Goal: Entertainment & Leisure: Browse casually

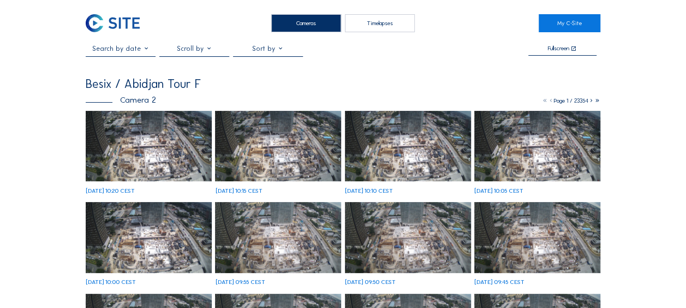
click at [127, 152] on img at bounding box center [149, 146] width 126 height 71
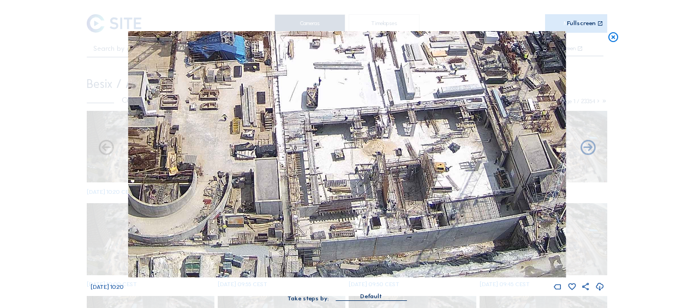
drag, startPoint x: 195, startPoint y: 212, endPoint x: 427, endPoint y: 160, distance: 237.6
click at [427, 160] on img at bounding box center [347, 154] width 438 height 246
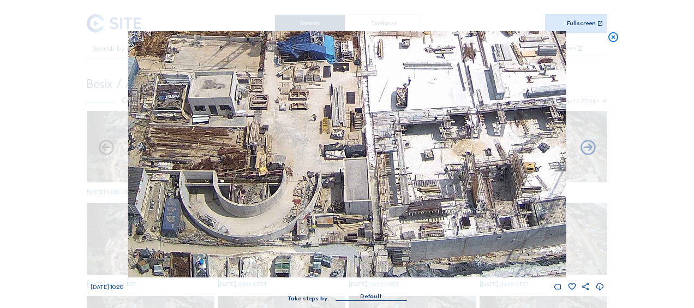
drag, startPoint x: 177, startPoint y: 189, endPoint x: 331, endPoint y: 132, distance: 163.5
click at [331, 132] on img at bounding box center [347, 154] width 438 height 246
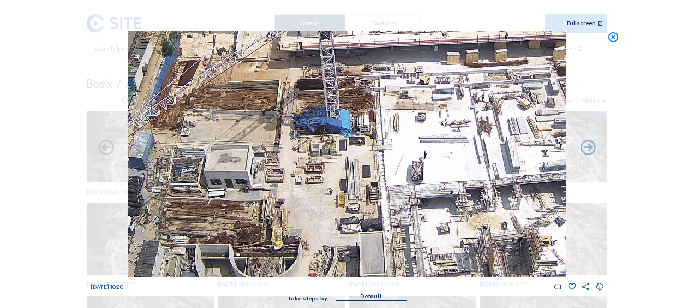
drag, startPoint x: 403, startPoint y: 98, endPoint x: 283, endPoint y: 176, distance: 143.2
click at [281, 177] on img at bounding box center [347, 154] width 438 height 246
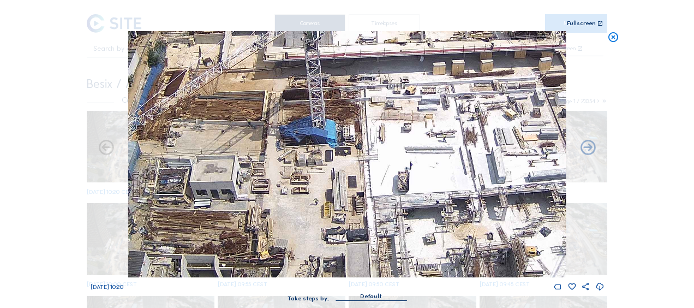
drag, startPoint x: 400, startPoint y: 110, endPoint x: 224, endPoint y: 172, distance: 186.3
click at [224, 172] on img at bounding box center [347, 154] width 438 height 246
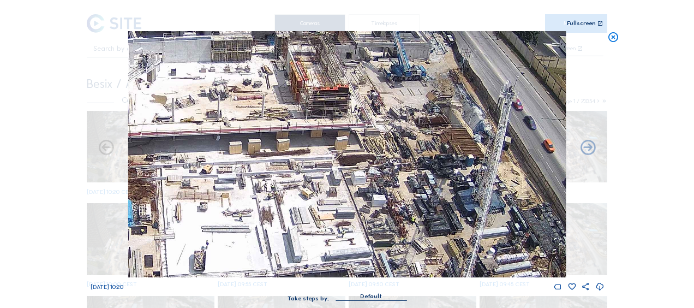
drag, startPoint x: 362, startPoint y: 147, endPoint x: 338, endPoint y: 160, distance: 27.4
click at [338, 160] on img at bounding box center [347, 154] width 438 height 246
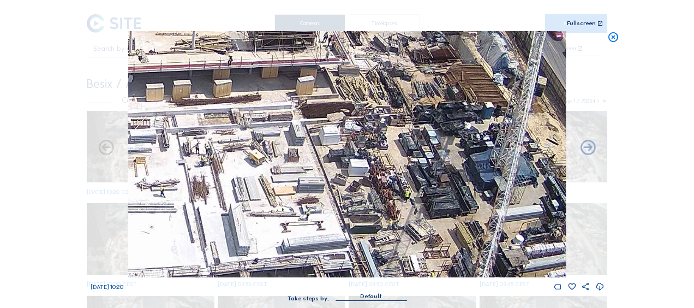
drag, startPoint x: 345, startPoint y: 201, endPoint x: 342, endPoint y: 163, distance: 38.9
click at [342, 163] on img at bounding box center [347, 154] width 438 height 246
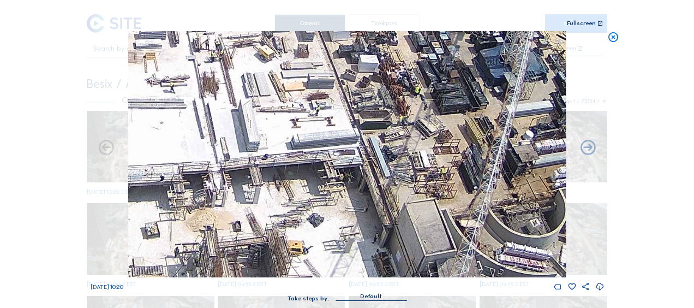
drag, startPoint x: 359, startPoint y: 195, endPoint x: 370, endPoint y: 94, distance: 102.1
click at [370, 94] on img at bounding box center [347, 154] width 438 height 246
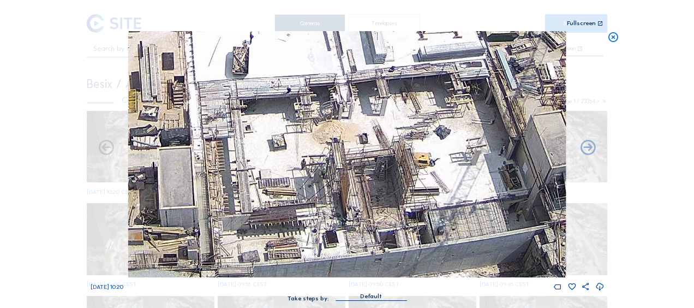
drag, startPoint x: 221, startPoint y: 221, endPoint x: 320, endPoint y: 158, distance: 117.5
click at [320, 158] on img at bounding box center [347, 154] width 438 height 246
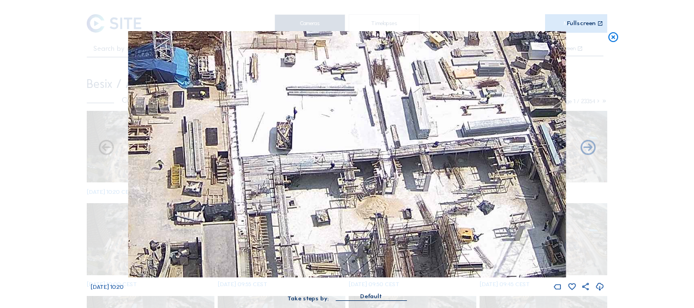
drag, startPoint x: 323, startPoint y: 100, endPoint x: 367, endPoint y: 176, distance: 87.1
click at [367, 176] on img at bounding box center [347, 154] width 438 height 246
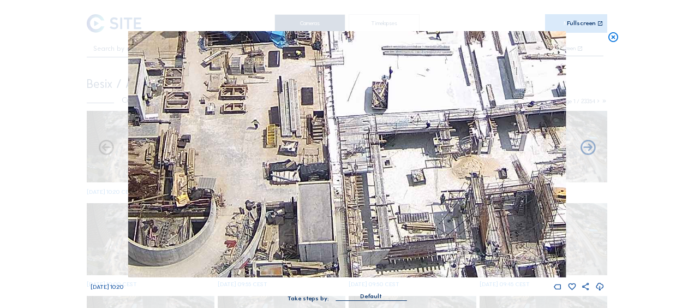
drag, startPoint x: 264, startPoint y: 163, endPoint x: 380, endPoint y: 115, distance: 125.8
click at [380, 114] on img at bounding box center [347, 154] width 438 height 246
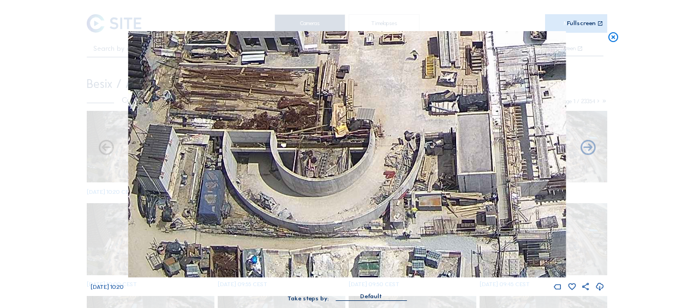
drag, startPoint x: 428, startPoint y: 111, endPoint x: 539, endPoint y: 72, distance: 117.8
click at [539, 72] on img at bounding box center [347, 154] width 438 height 246
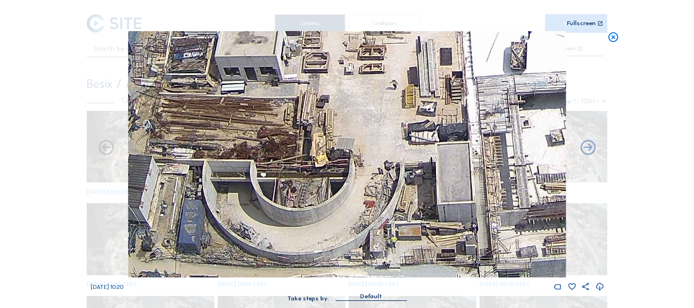
drag, startPoint x: 448, startPoint y: 138, endPoint x: 324, endPoint y: 170, distance: 127.5
click at [321, 172] on img at bounding box center [347, 154] width 438 height 246
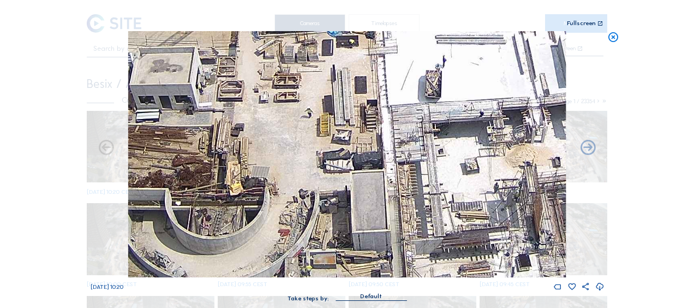
drag, startPoint x: 409, startPoint y: 123, endPoint x: 315, endPoint y: 157, distance: 99.6
click at [315, 157] on img at bounding box center [347, 154] width 438 height 246
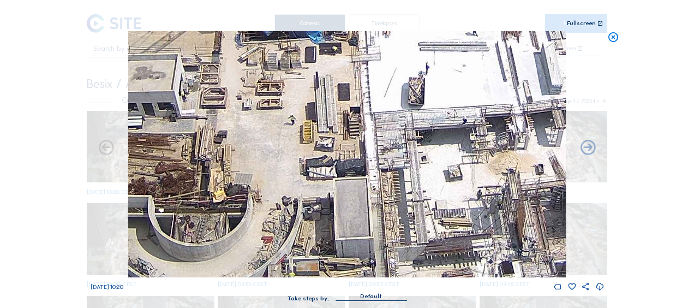
drag, startPoint x: 456, startPoint y: 82, endPoint x: 327, endPoint y: 150, distance: 144.8
click at [327, 150] on img at bounding box center [347, 154] width 438 height 246
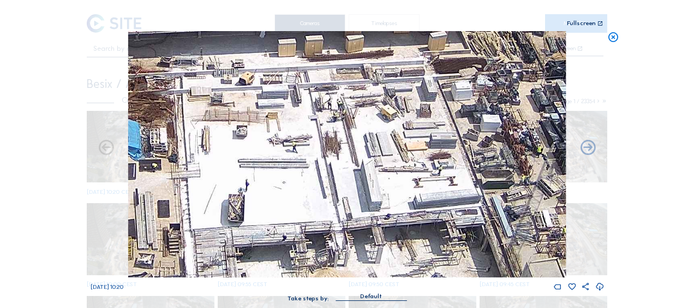
drag, startPoint x: 416, startPoint y: 90, endPoint x: 378, endPoint y: 120, distance: 48.2
click at [378, 120] on img at bounding box center [347, 154] width 438 height 246
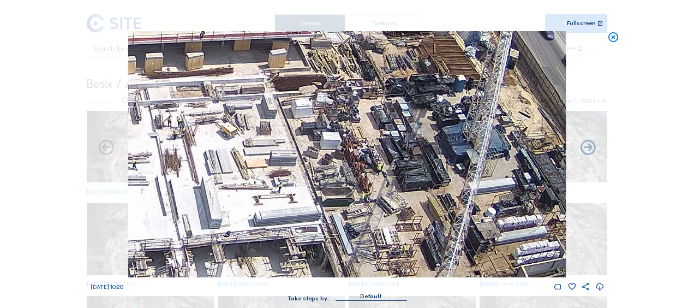
drag, startPoint x: 403, startPoint y: 139, endPoint x: 245, endPoint y: 155, distance: 159.7
click at [245, 155] on img at bounding box center [347, 154] width 438 height 246
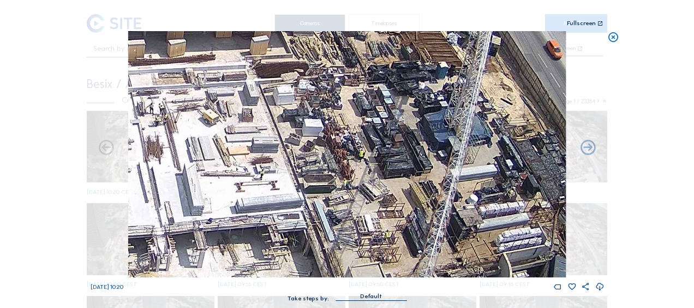
drag, startPoint x: 335, startPoint y: 187, endPoint x: 316, endPoint y: 174, distance: 22.7
click at [316, 174] on img at bounding box center [347, 154] width 438 height 246
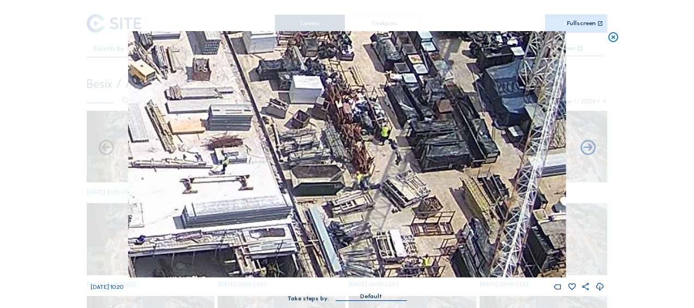
drag, startPoint x: 279, startPoint y: 218, endPoint x: 330, endPoint y: 93, distance: 135.1
click at [330, 93] on img at bounding box center [347, 154] width 438 height 246
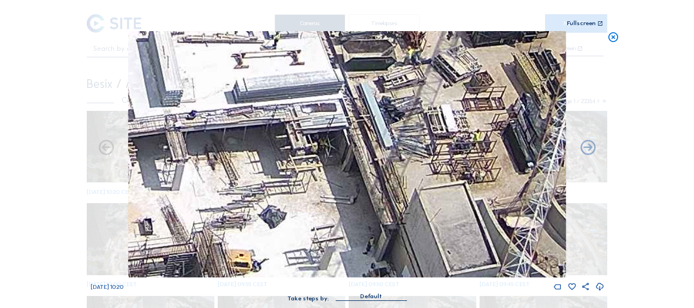
drag, startPoint x: 296, startPoint y: 146, endPoint x: 359, endPoint y: 72, distance: 97.6
click at [376, 43] on img at bounding box center [347, 154] width 438 height 246
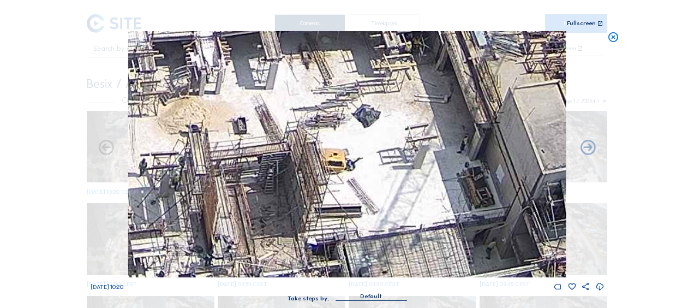
drag, startPoint x: 246, startPoint y: 175, endPoint x: 358, endPoint y: 105, distance: 132.7
click at [369, 85] on img at bounding box center [347, 154] width 438 height 246
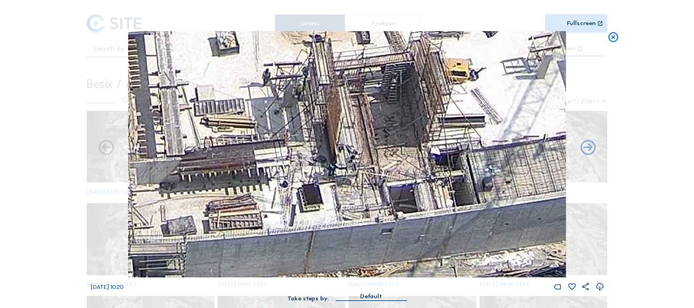
drag, startPoint x: 281, startPoint y: 156, endPoint x: 442, endPoint y: 94, distance: 172.9
click at [442, 94] on img at bounding box center [347, 154] width 438 height 246
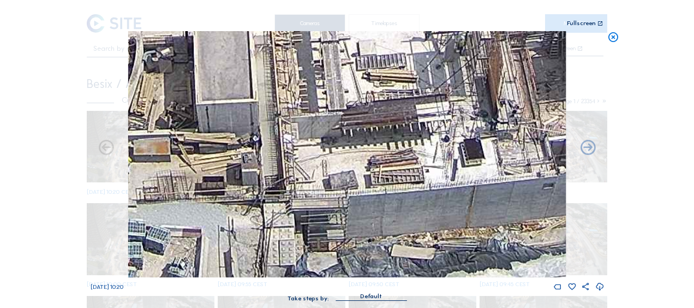
drag, startPoint x: 275, startPoint y: 150, endPoint x: 420, endPoint y: 102, distance: 152.2
click at [421, 102] on img at bounding box center [347, 154] width 438 height 246
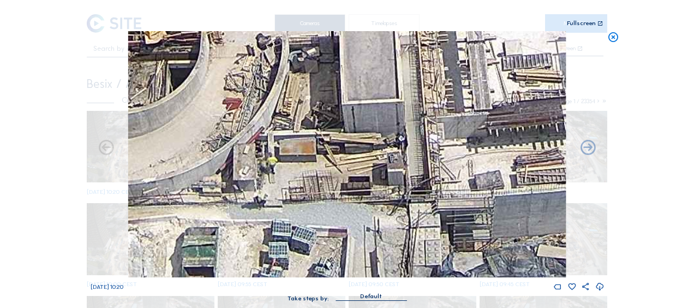
drag, startPoint x: 265, startPoint y: 138, endPoint x: 392, endPoint y: 247, distance: 167.6
click at [389, 249] on img at bounding box center [347, 154] width 438 height 246
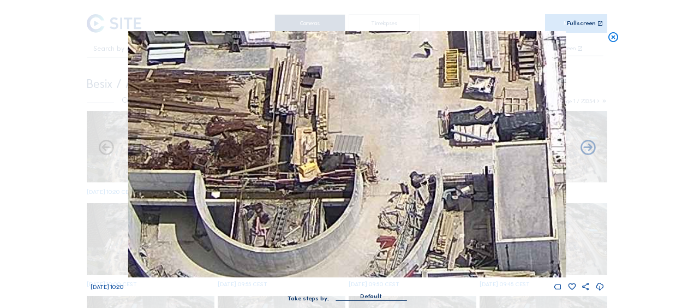
drag, startPoint x: 343, startPoint y: 164, endPoint x: 381, endPoint y: 272, distance: 113.9
click at [382, 270] on img at bounding box center [347, 154] width 438 height 246
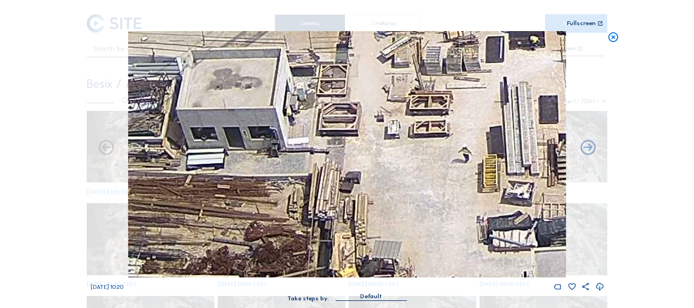
drag, startPoint x: 348, startPoint y: 129, endPoint x: 378, endPoint y: 266, distance: 140.7
click at [378, 266] on img at bounding box center [347, 154] width 438 height 246
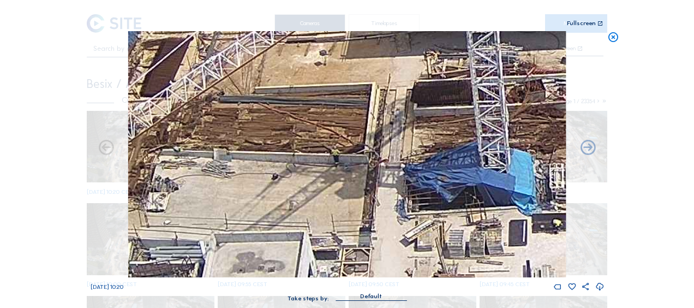
drag, startPoint x: 347, startPoint y: 101, endPoint x: 332, endPoint y: 228, distance: 127.5
click at [335, 235] on img at bounding box center [347, 154] width 438 height 246
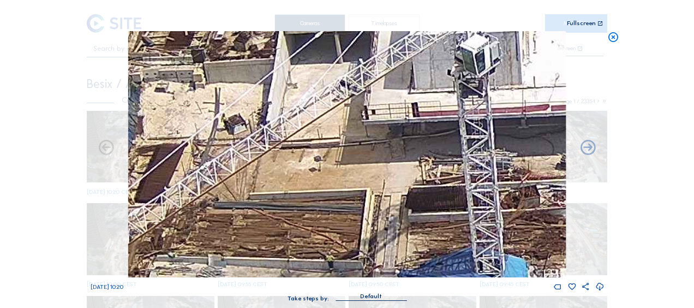
drag, startPoint x: 326, startPoint y: 157, endPoint x: 305, endPoint y: 271, distance: 115.5
click at [305, 277] on img at bounding box center [347, 154] width 438 height 246
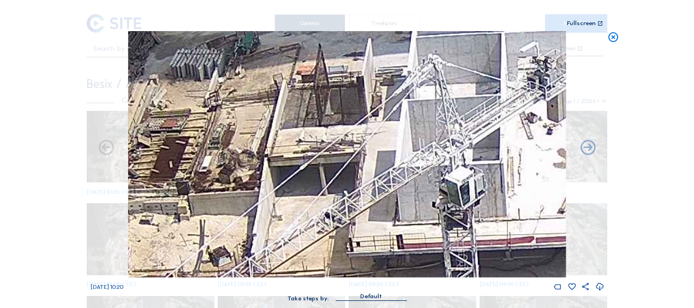
drag, startPoint x: 317, startPoint y: 187, endPoint x: 344, endPoint y: 311, distance: 126.9
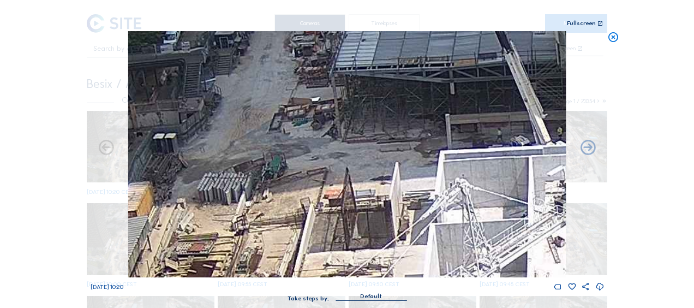
drag, startPoint x: 338, startPoint y: 206, endPoint x: 349, endPoint y: 279, distance: 73.4
click at [350, 281] on div "Sa 20 Sep 2025 10:20" at bounding box center [348, 161] width 514 height 260
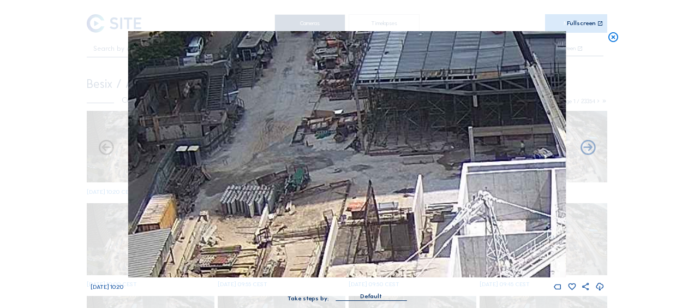
drag, startPoint x: 368, startPoint y: 254, endPoint x: 379, endPoint y: 192, distance: 62.5
click at [379, 192] on img at bounding box center [347, 154] width 438 height 246
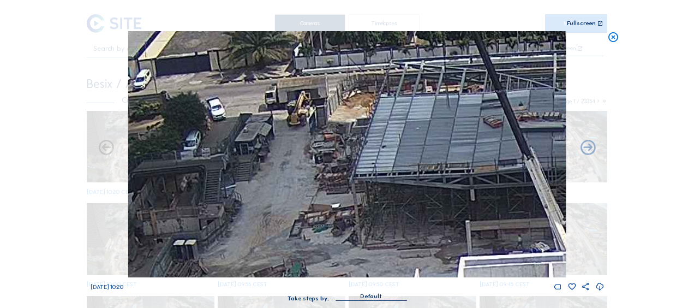
drag
click at [364, 196] on img at bounding box center [347, 154] width 438 height 246
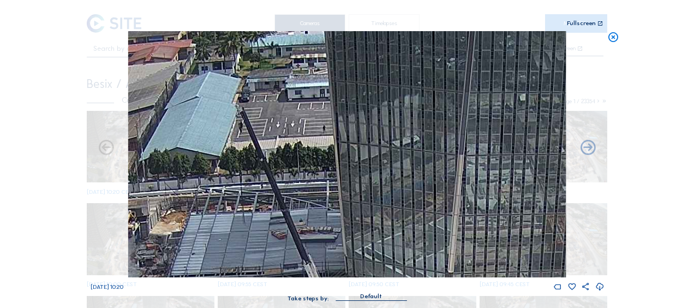
drag, startPoint x: 511, startPoint y: 53, endPoint x: 338, endPoint y: 171, distance: 208.9
click at [338, 171] on img at bounding box center [347, 154] width 438 height 246
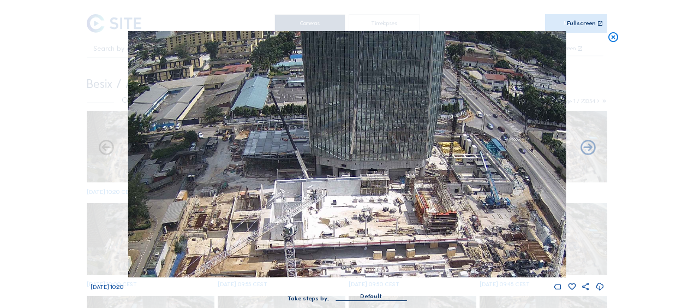
drag, startPoint x: 482, startPoint y: 162, endPoint x: 319, endPoint y: 167, distance: 163.3
click at [319, 167] on img at bounding box center [347, 154] width 438 height 246
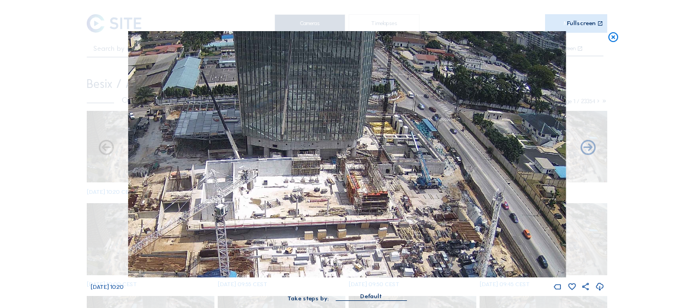
drag, startPoint x: 388, startPoint y: 198, endPoint x: 352, endPoint y: 159, distance: 52.9
click at [354, 161] on img at bounding box center [347, 154] width 438 height 246
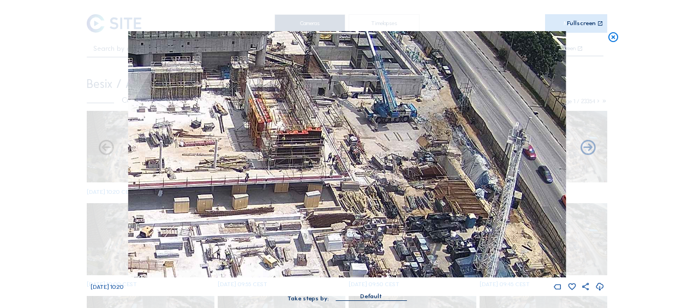
drag, startPoint x: 426, startPoint y: 220, endPoint x: 408, endPoint y: 102, distance: 119.4
click at [408, 103] on img at bounding box center [347, 154] width 438 height 246
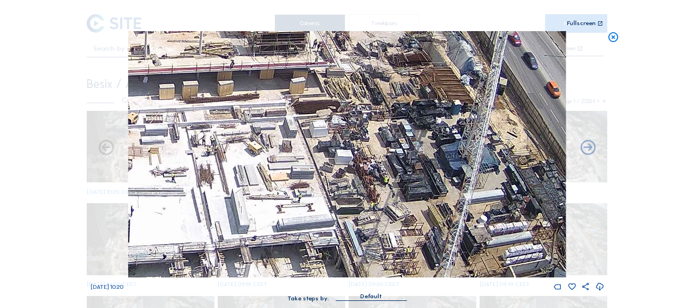
click at [402, 86] on img at bounding box center [347, 154] width 438 height 246
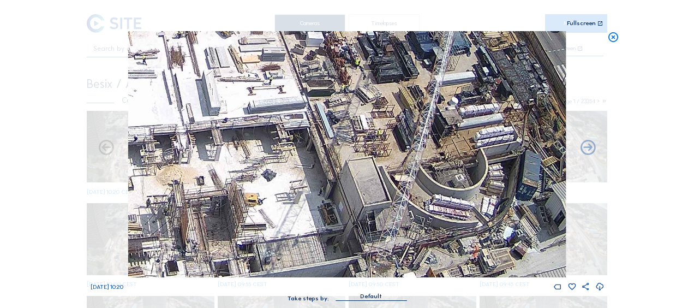
click at [398, 93] on img at bounding box center [347, 154] width 438 height 246
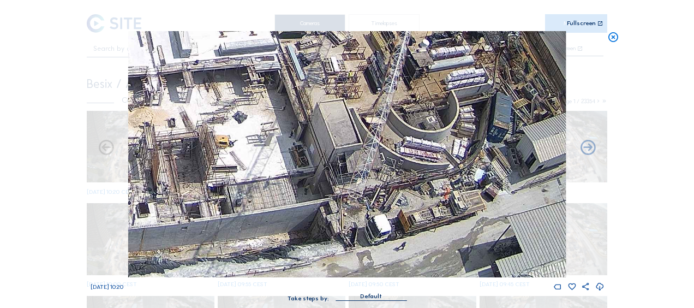
click at [609, 37] on icon at bounding box center [614, 37] width 12 height 13
